Goal: Information Seeking & Learning: Understand process/instructions

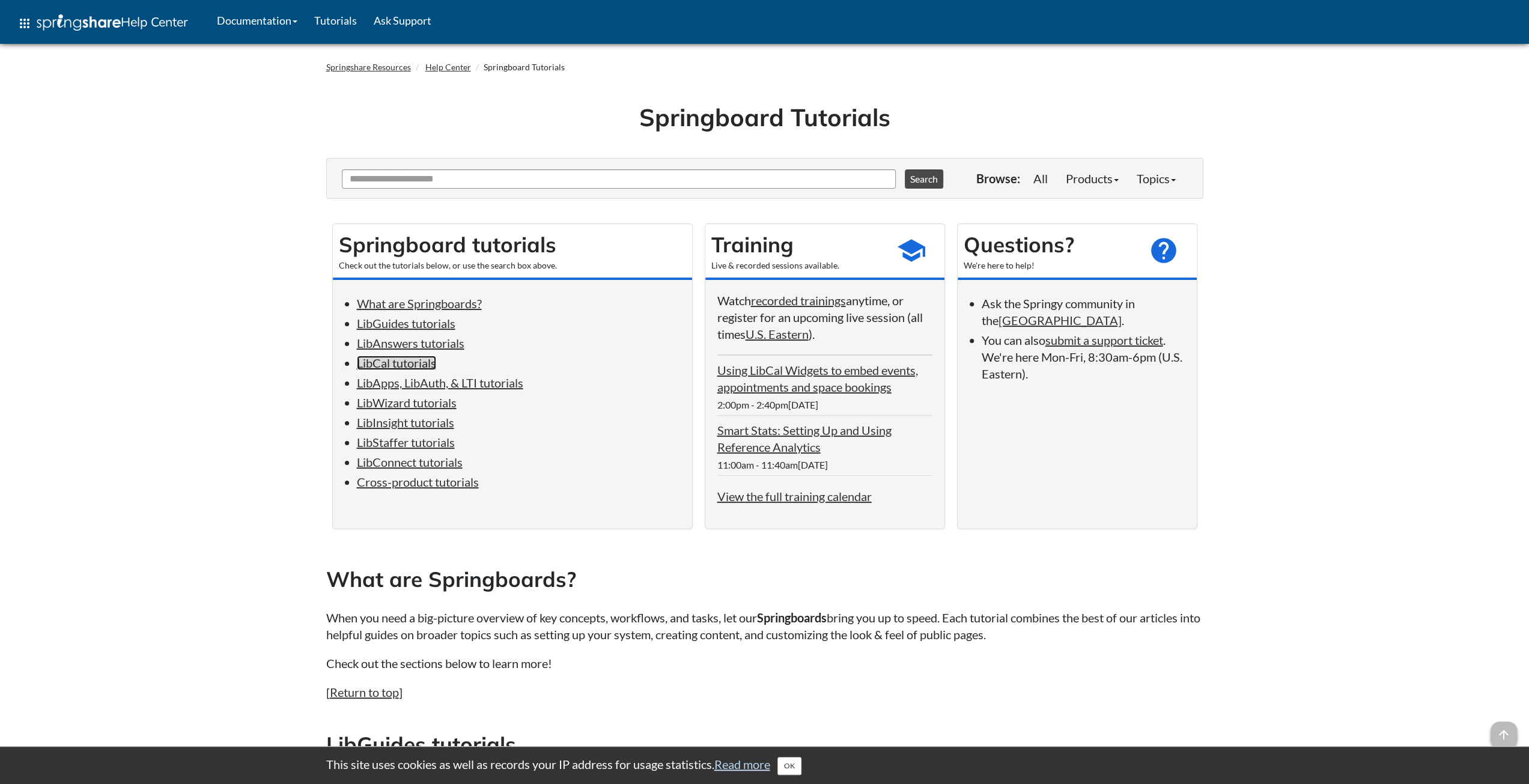
click at [391, 360] on link "LibCal tutorials" at bounding box center [397, 363] width 80 height 15
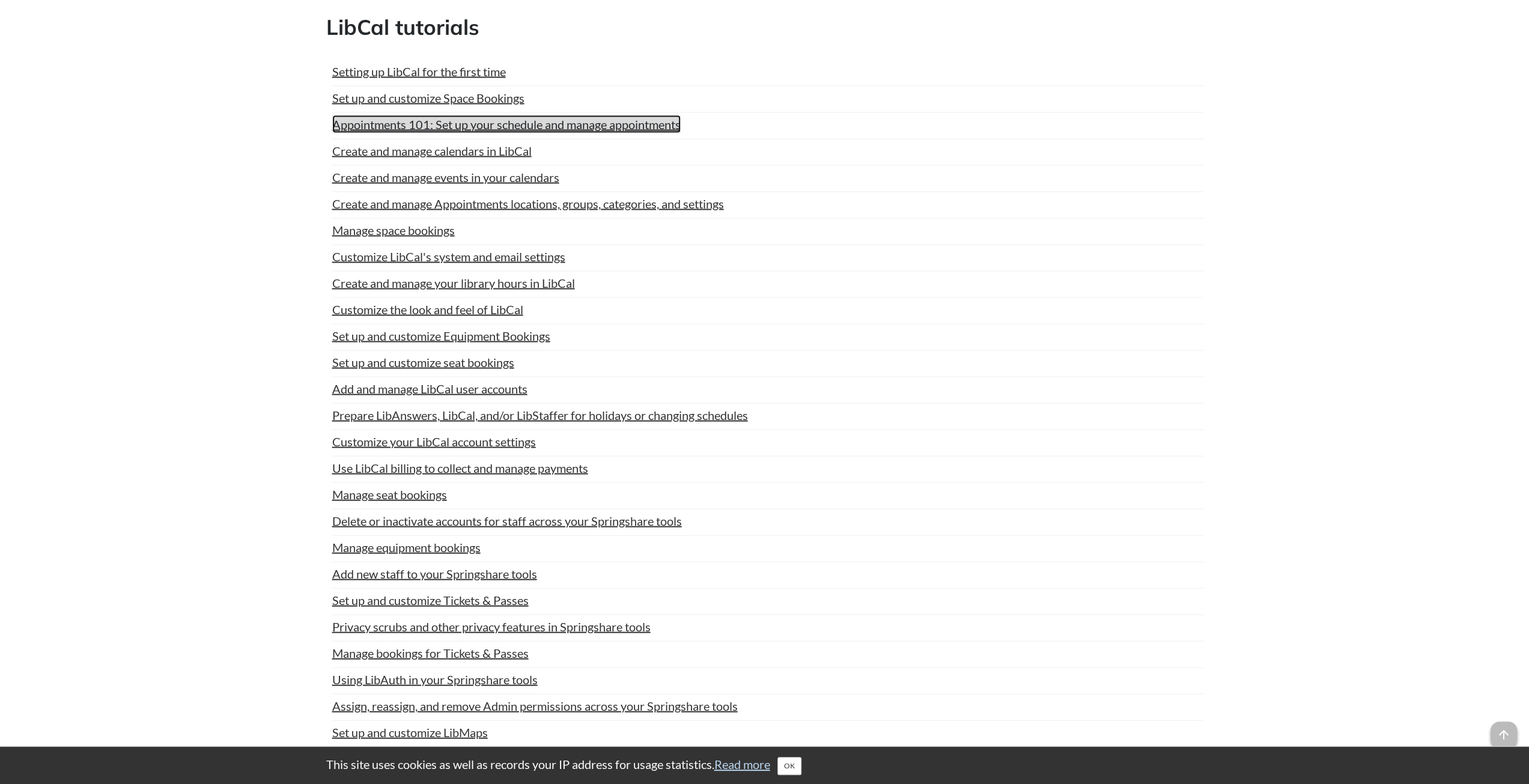
click at [426, 115] on link "Appointments 101: Set up your schedule and manage appointments" at bounding box center [506, 123] width 349 height 18
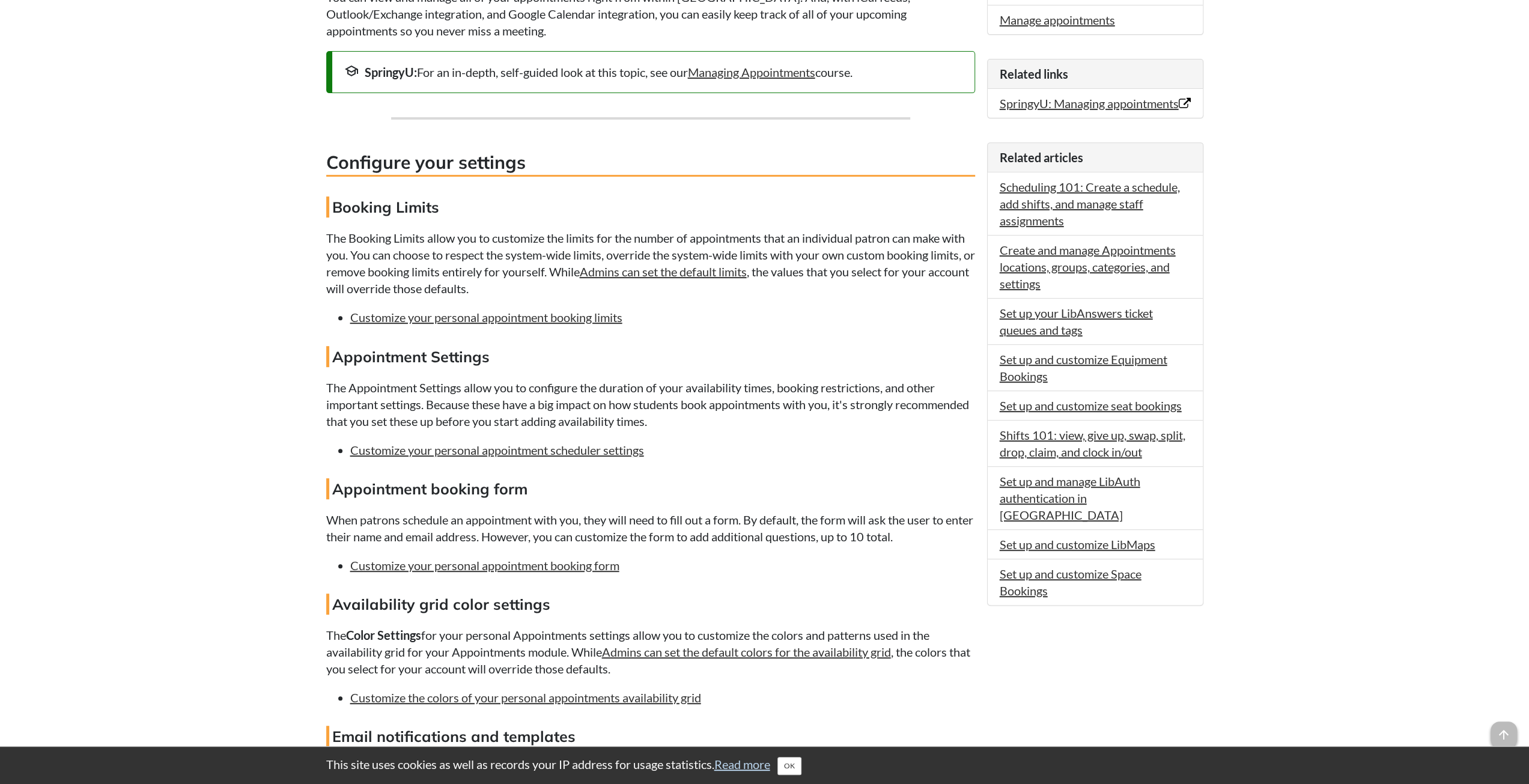
scroll to position [480, 0]
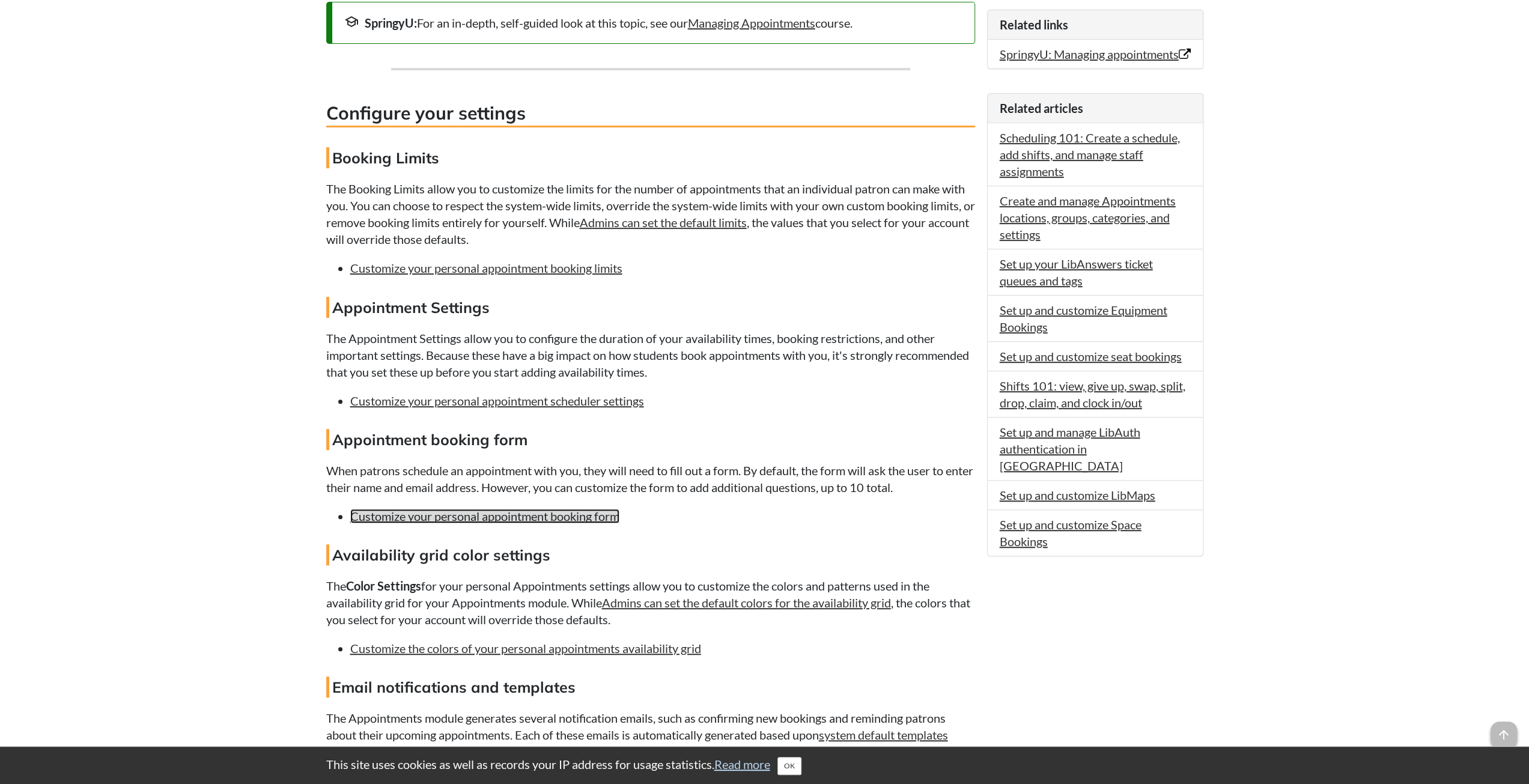
click at [501, 516] on link "Customize your personal appointment booking form" at bounding box center [485, 516] width 269 height 15
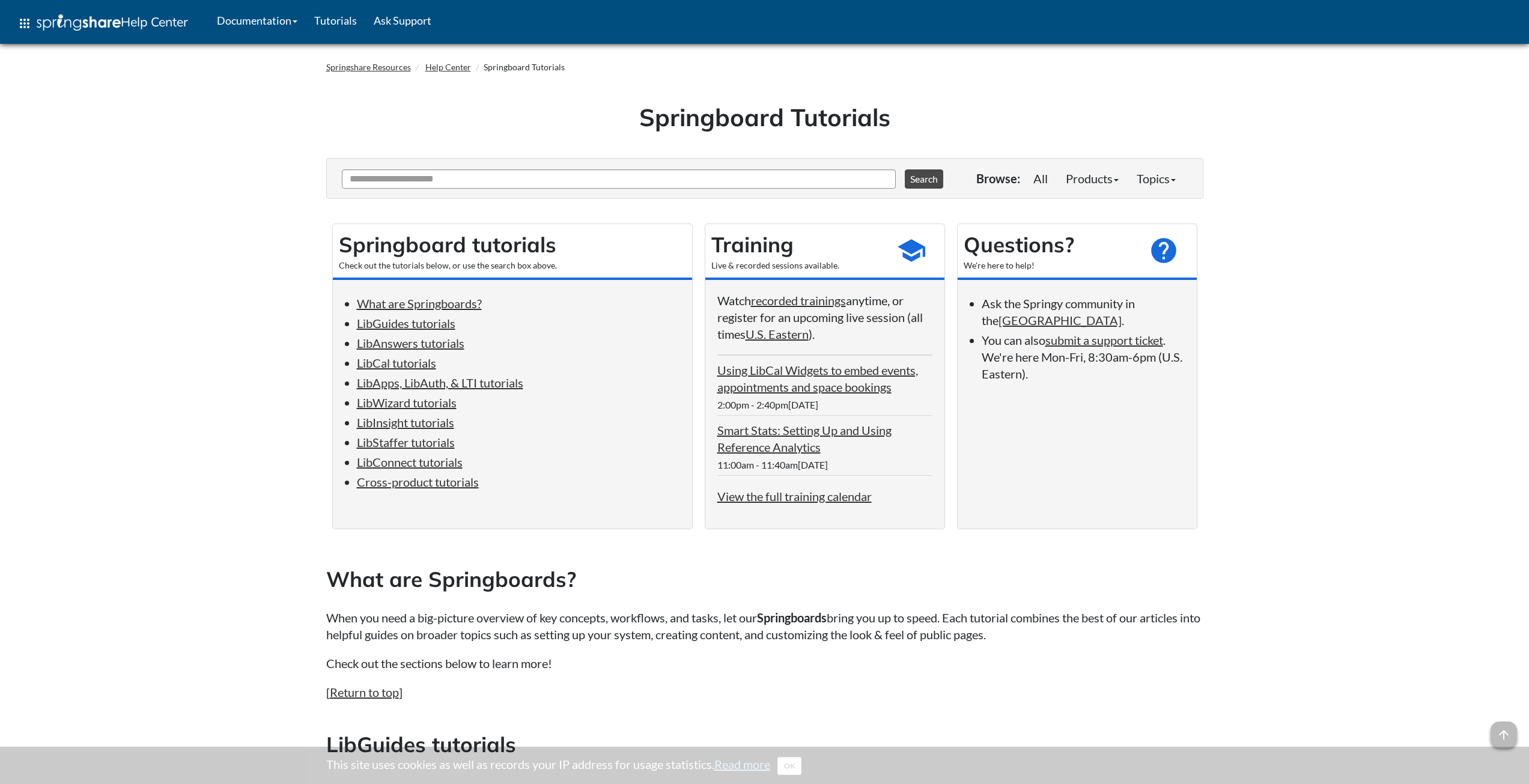
scroll to position [2485, 0]
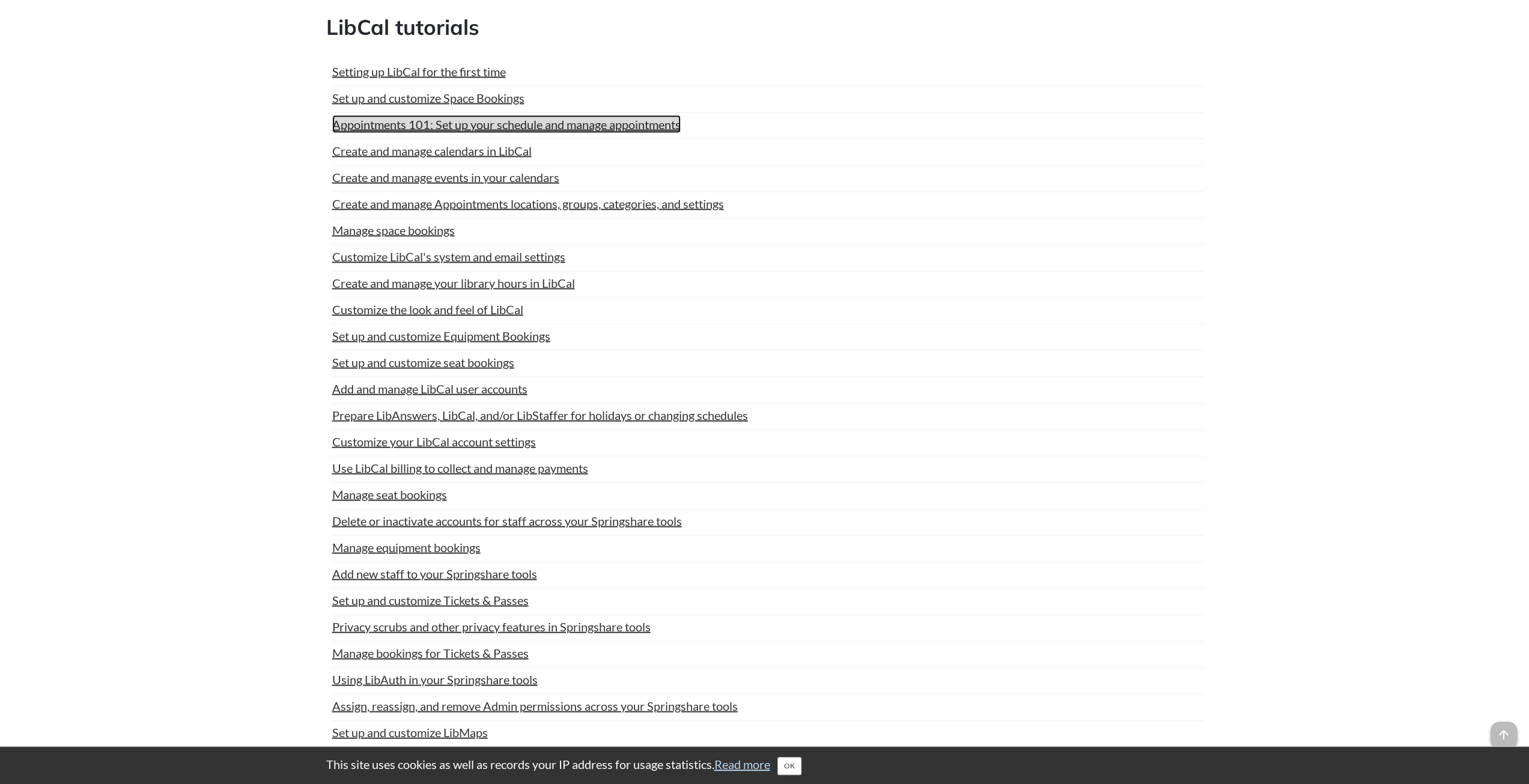
click at [508, 115] on link "Appointments 101: Set up your schedule and manage appointments" at bounding box center [506, 123] width 349 height 18
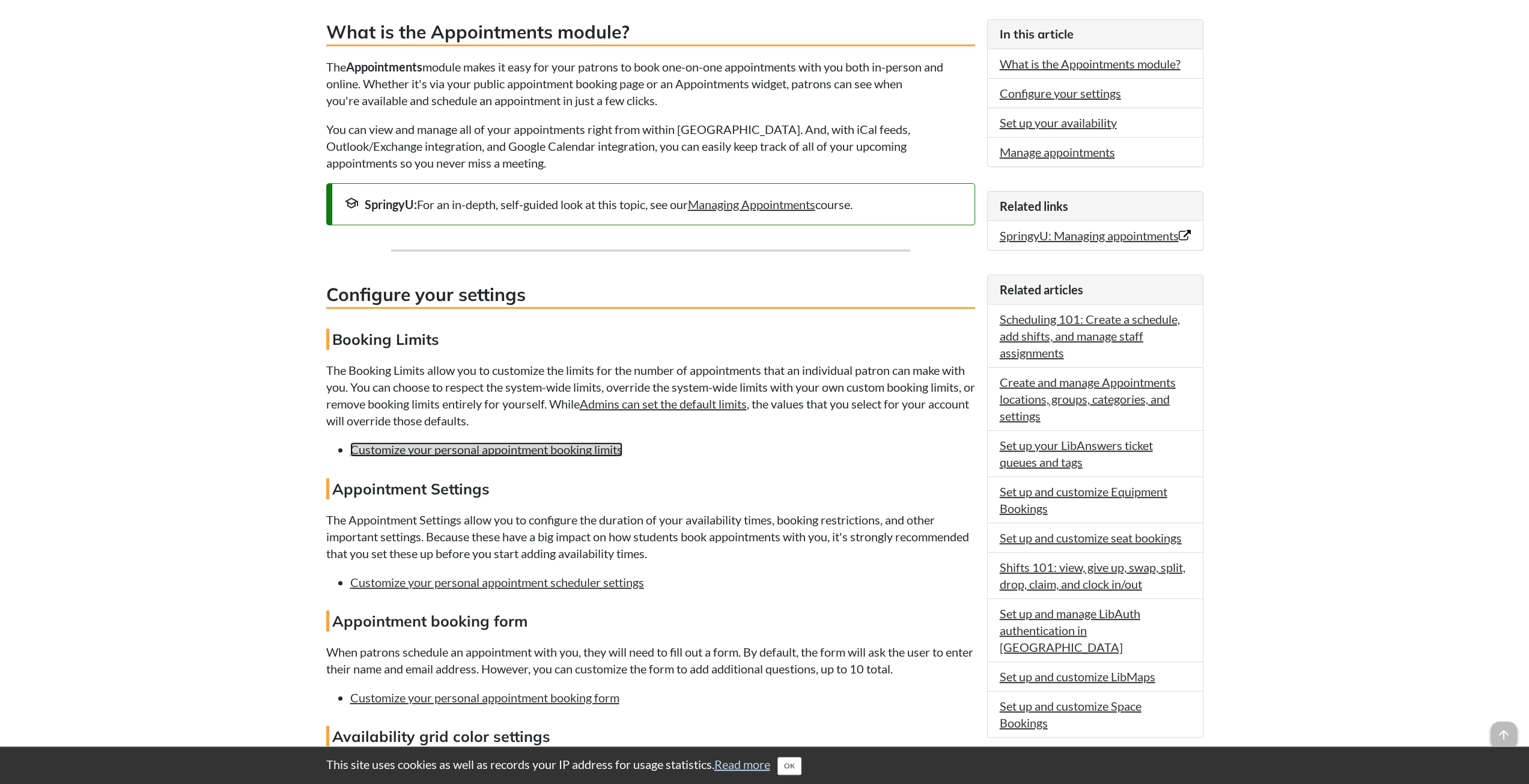
scroll to position [300, 0]
click at [699, 609] on h4 "Appointment booking form" at bounding box center [651, 619] width 649 height 21
